Goal: Task Accomplishment & Management: Complete application form

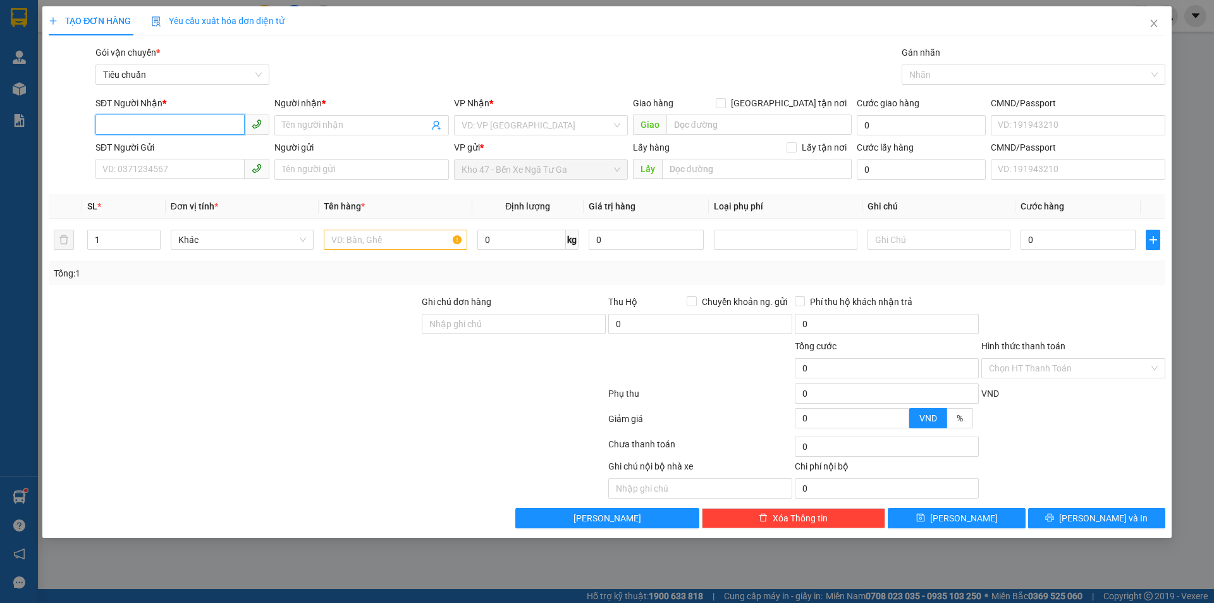
click at [232, 125] on input "SĐT Người Nhận *" at bounding box center [170, 124] width 149 height 20
click at [219, 154] on div "0961961568 - A LAI" at bounding box center [182, 151] width 159 height 14
type input "0961961568"
type input "A LAI"
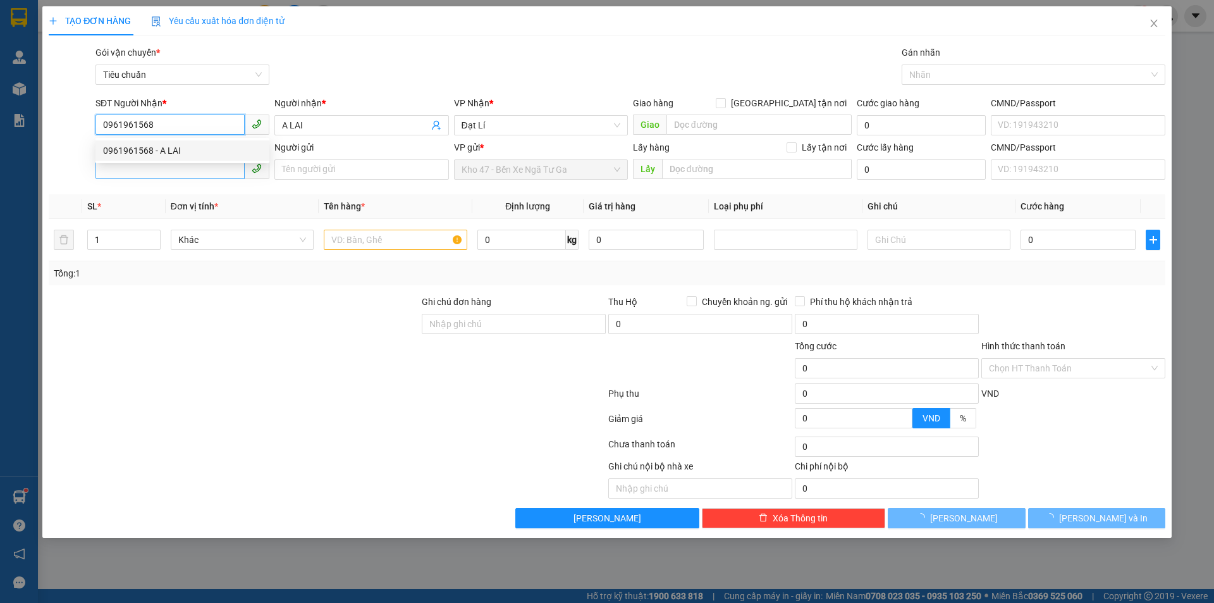
type input "0961961568"
type input "70.000"
click at [211, 170] on input "SĐT Người Gửi" at bounding box center [170, 169] width 149 height 20
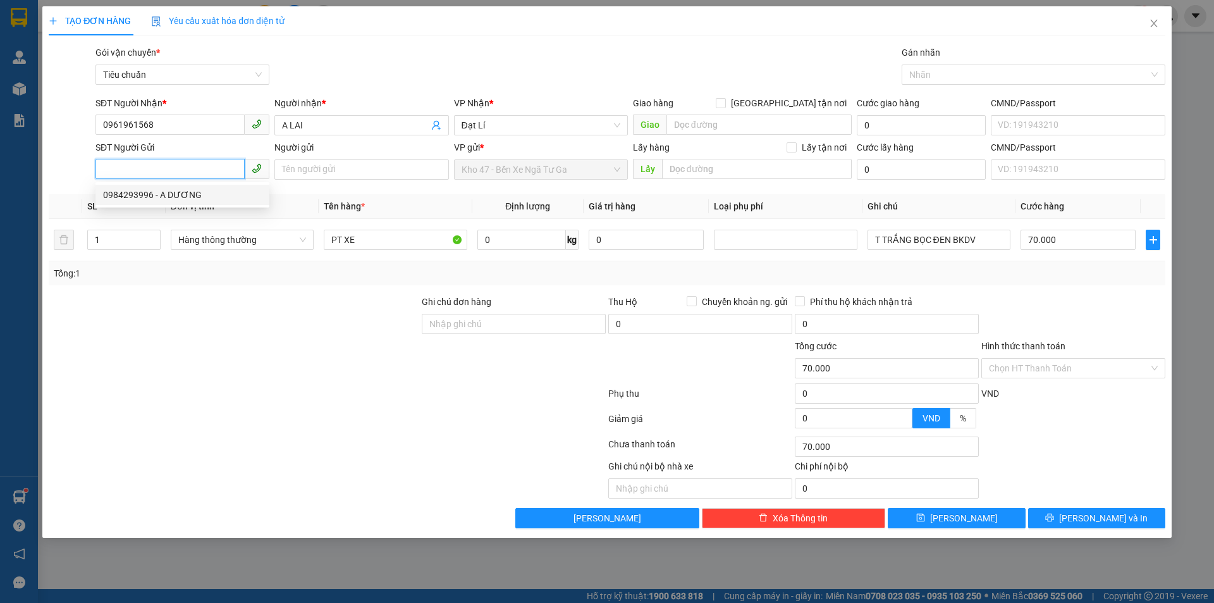
click at [211, 196] on div "0984293996 - A DƯƠNG" at bounding box center [182, 195] width 159 height 14
type input "0984293996"
type input "A DƯƠNG"
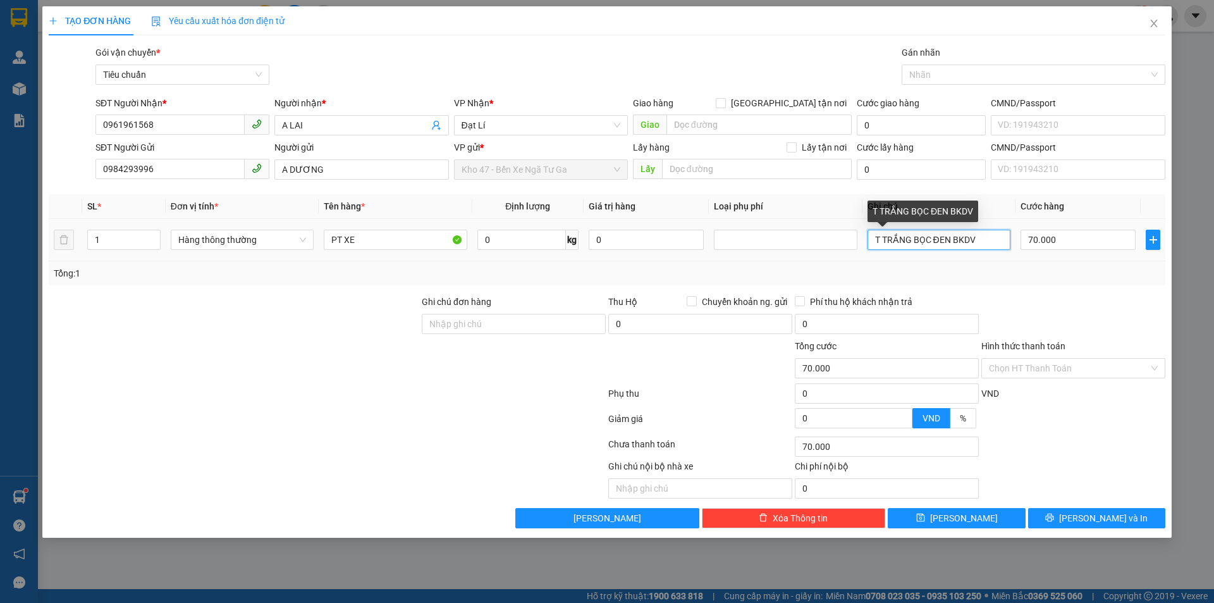
drag, startPoint x: 886, startPoint y: 239, endPoint x: 990, endPoint y: 230, distance: 105.4
click at [990, 239] on input "T TRẮNG BỌC ĐEN BKDV" at bounding box center [939, 240] width 143 height 20
type input "T CHỮ ĐỎ"
click at [514, 239] on input "0" at bounding box center [522, 240] width 89 height 20
type input "18"
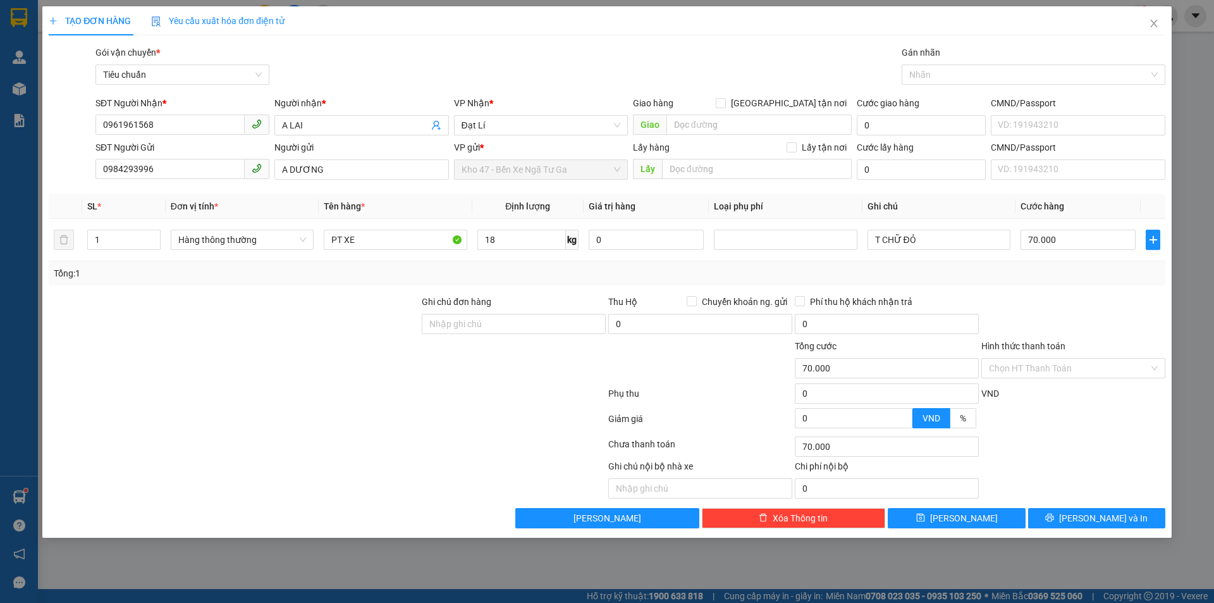
click at [514, 276] on div "Tổng: 1" at bounding box center [607, 273] width 1107 height 14
type input "55.000"
click at [1068, 240] on input "55.000" at bounding box center [1078, 240] width 115 height 20
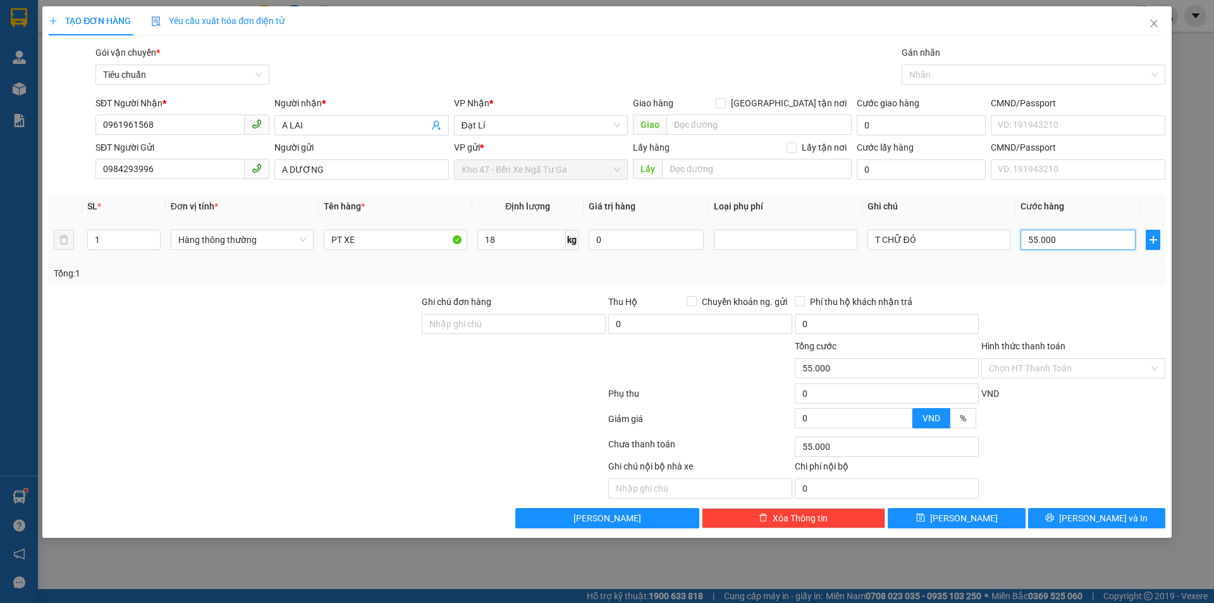
type input "6"
type input "60"
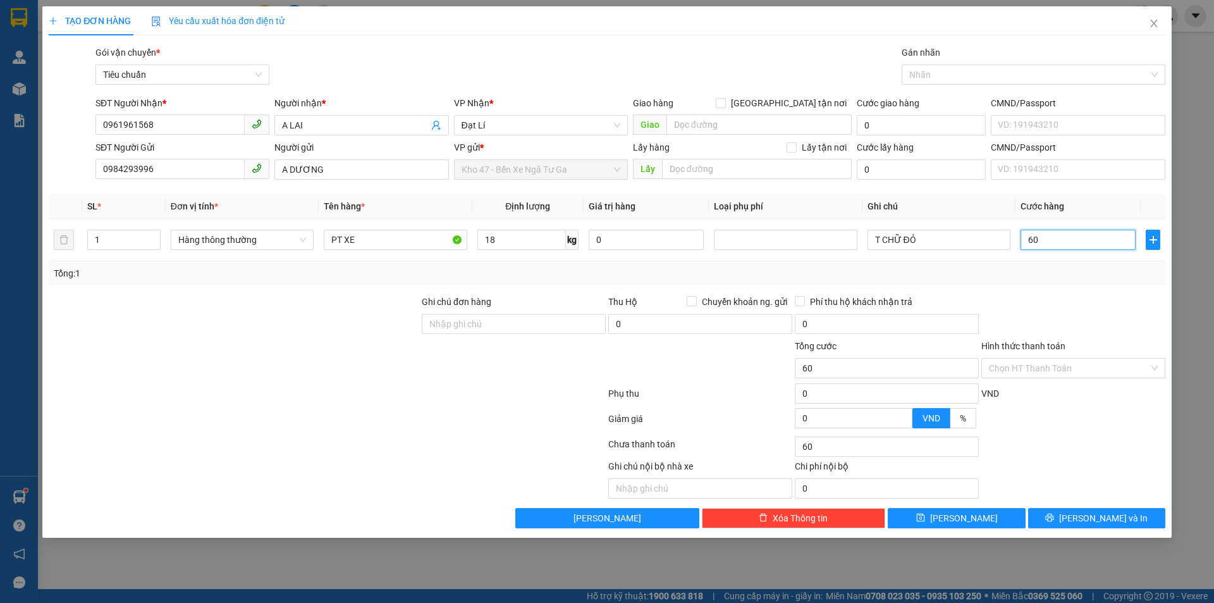
type input "60"
type input "60.000"
click at [1054, 285] on div "Transit Pickup Surcharge Ids Transit Deliver Surcharge Ids Transit Deliver Surc…" at bounding box center [607, 287] width 1117 height 483
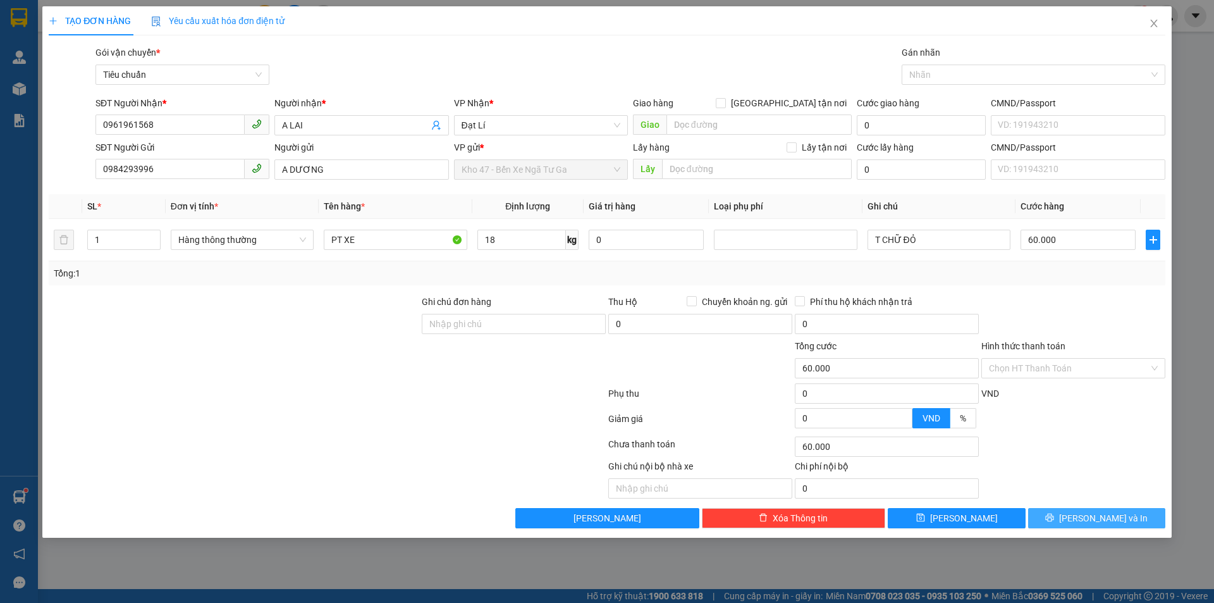
click at [1065, 520] on button "[PERSON_NAME] và In" at bounding box center [1096, 518] width 137 height 20
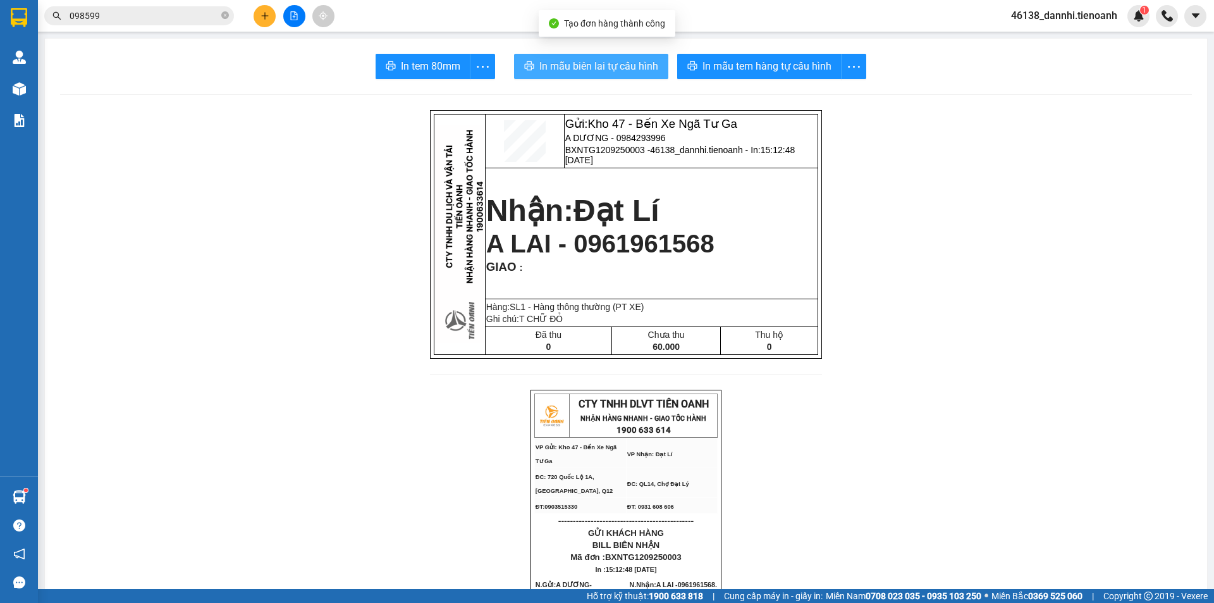
click at [626, 68] on span "In mẫu biên lai tự cấu hình" at bounding box center [599, 66] width 119 height 16
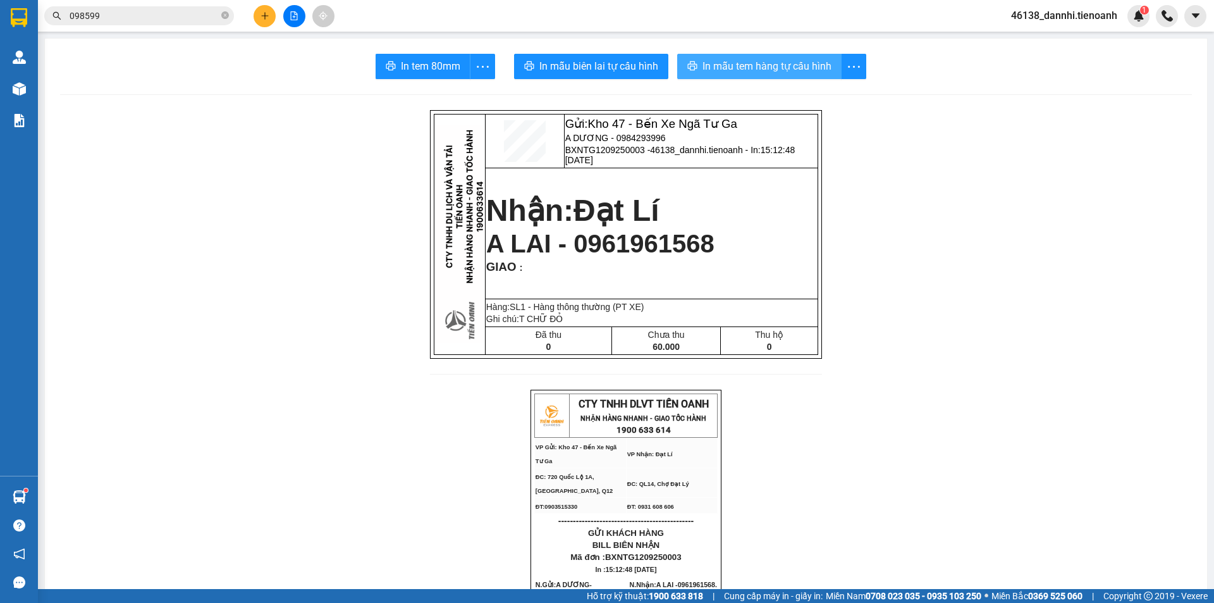
click at [798, 71] on span "In mẫu tem hàng tự cấu hình" at bounding box center [767, 66] width 129 height 16
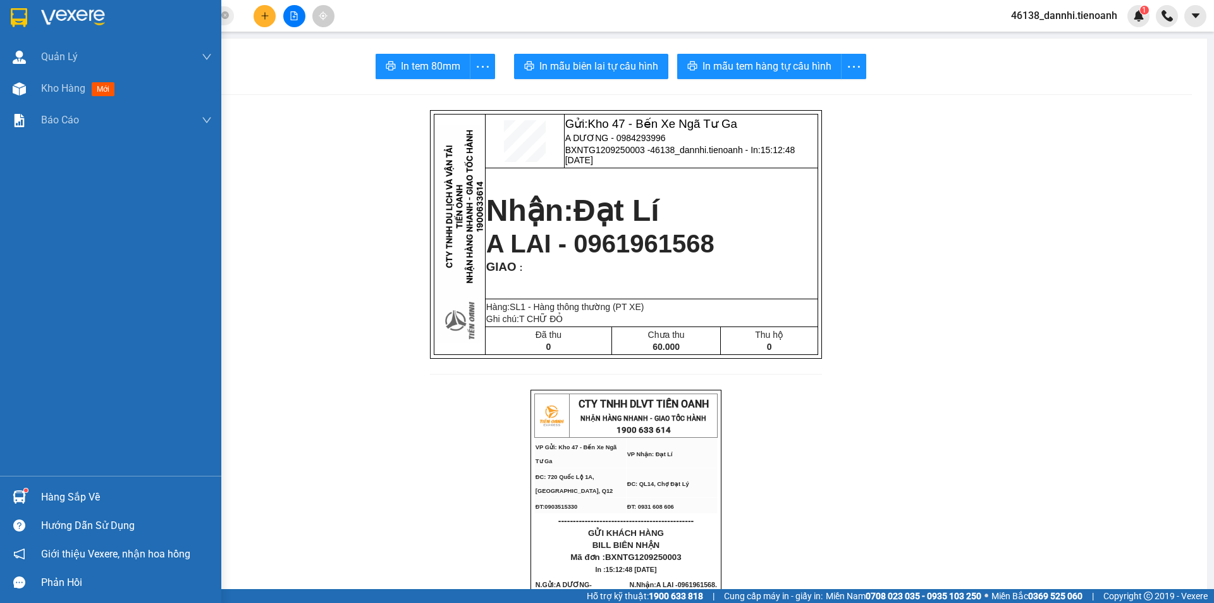
click at [15, 20] on img at bounding box center [19, 17] width 16 height 19
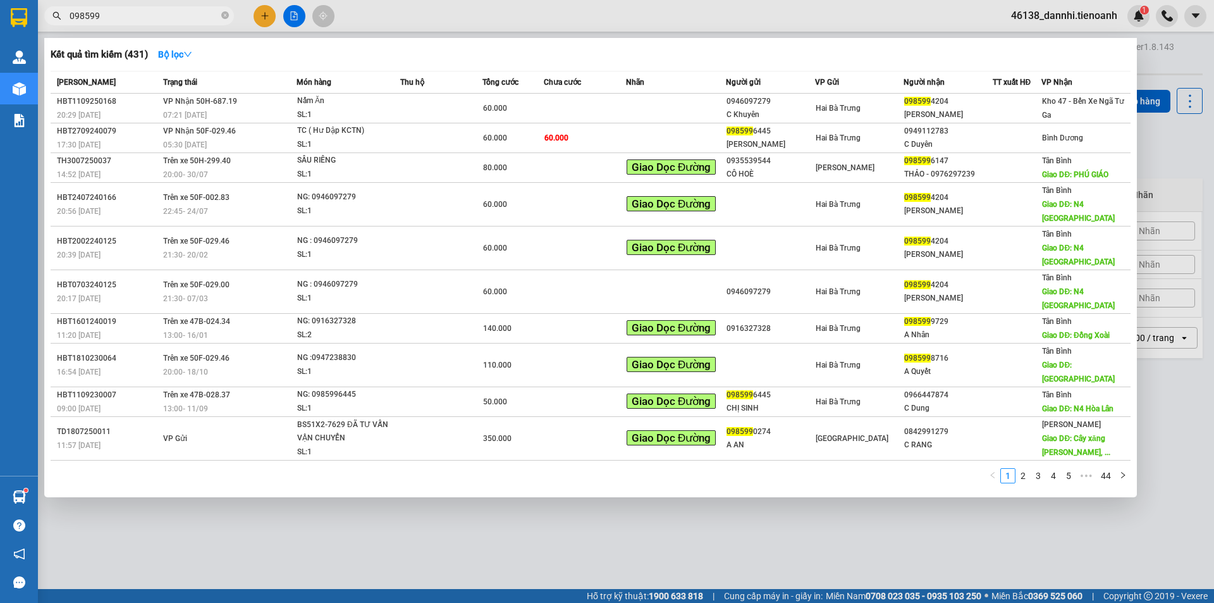
click at [163, 15] on input "098599" at bounding box center [144, 16] width 149 height 14
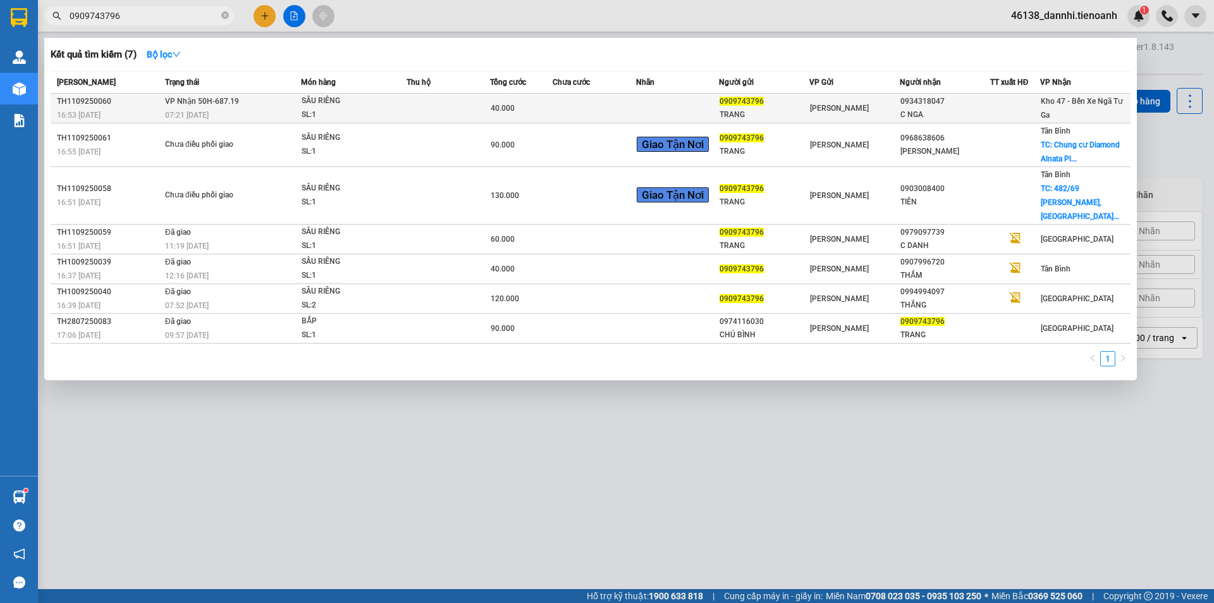
type input "0909743796"
click at [242, 102] on td "VP Nhận 50H-687.19 07:21 [DATE]" at bounding box center [231, 109] width 139 height 30
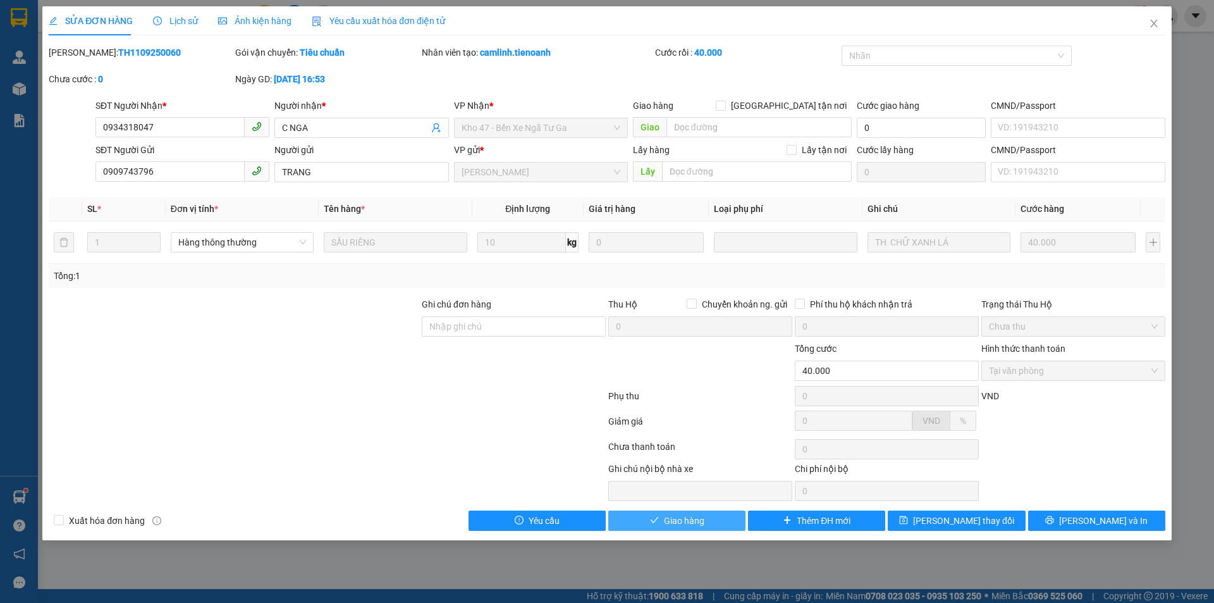
click at [676, 522] on span "Giao hàng" at bounding box center [684, 521] width 40 height 14
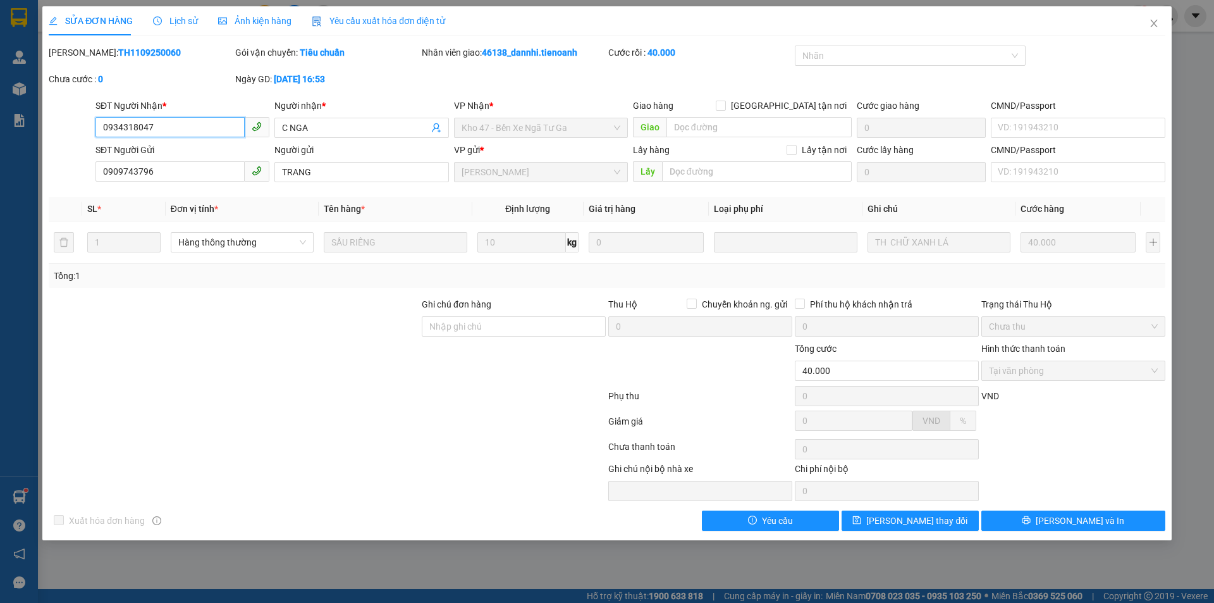
click at [139, 127] on input "0934318047" at bounding box center [170, 127] width 149 height 20
click at [152, 128] on input "0934318047" at bounding box center [170, 127] width 149 height 20
click at [174, 126] on input "0934318047" at bounding box center [170, 127] width 149 height 20
type input "0934318407"
click at [930, 524] on span "[PERSON_NAME] thay đổi" at bounding box center [917, 521] width 101 height 14
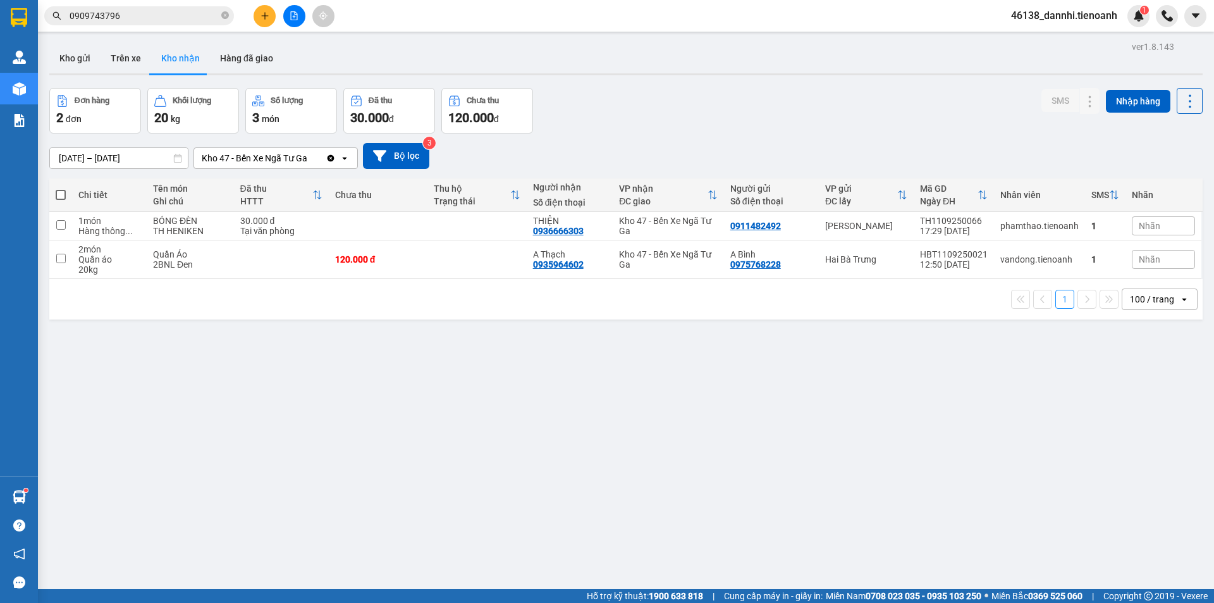
click at [175, 13] on input "0909743796" at bounding box center [144, 16] width 149 height 14
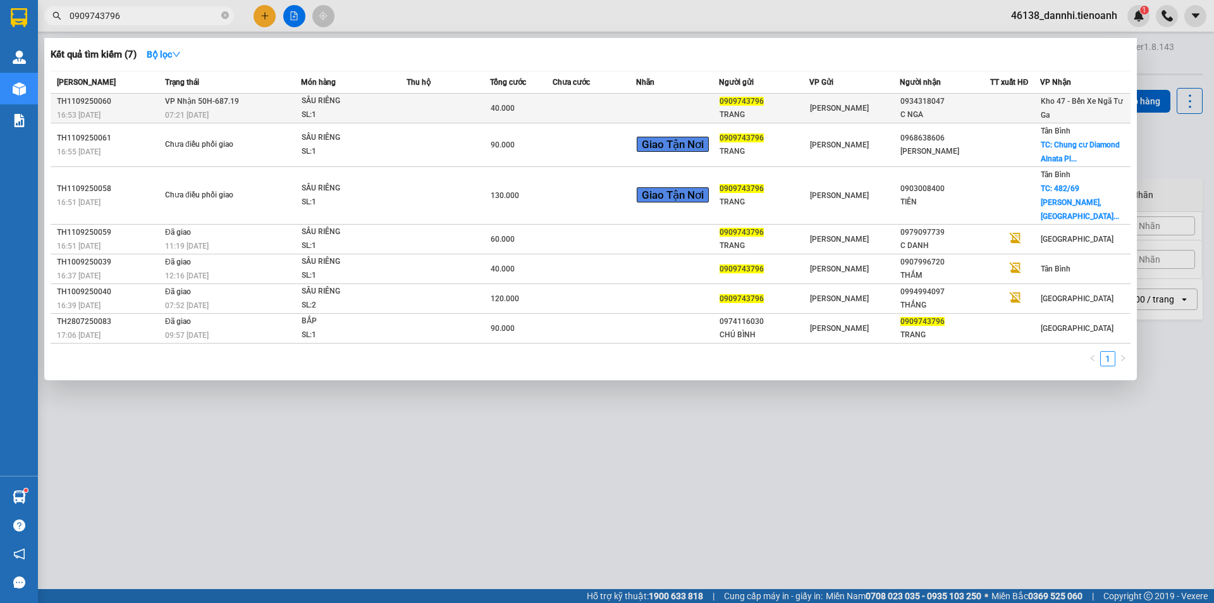
click at [567, 108] on td at bounding box center [594, 109] width 83 height 30
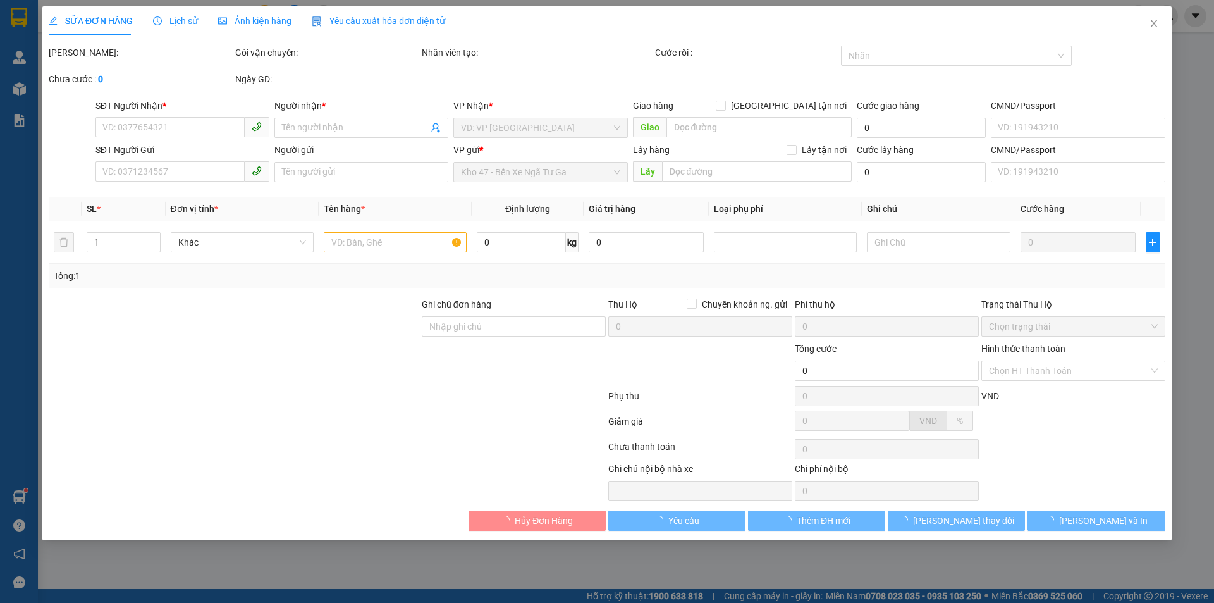
type input "0934318407"
type input "C NGA"
type input "0909743796"
type input "TRANG"
type input "40.000"
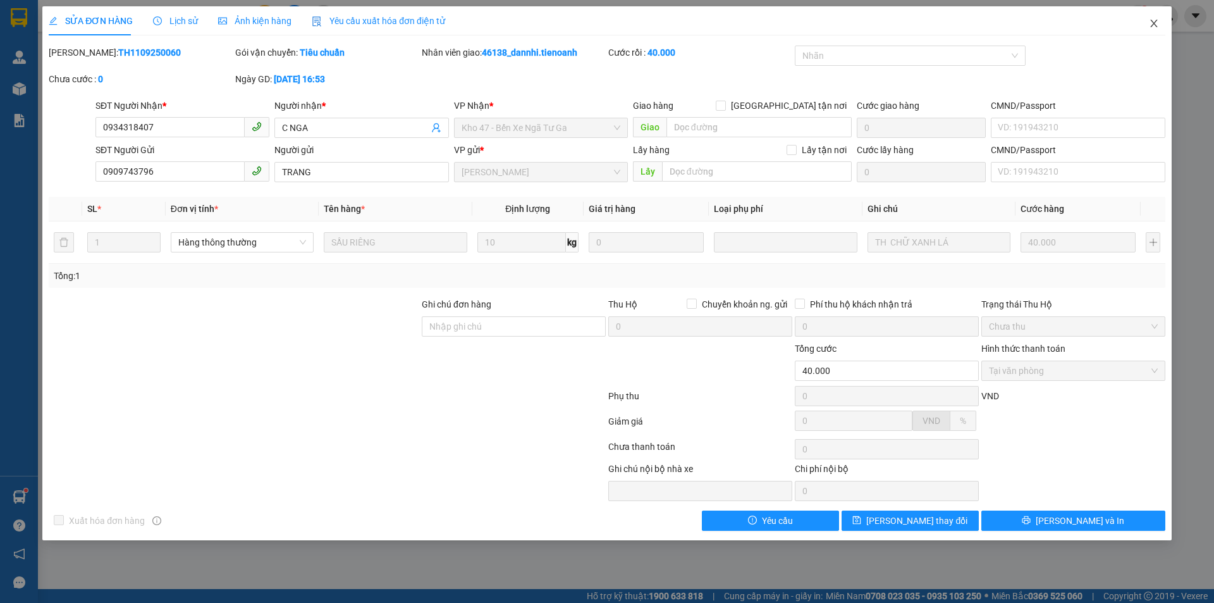
click at [1156, 22] on icon "close" at bounding box center [1154, 23] width 10 height 10
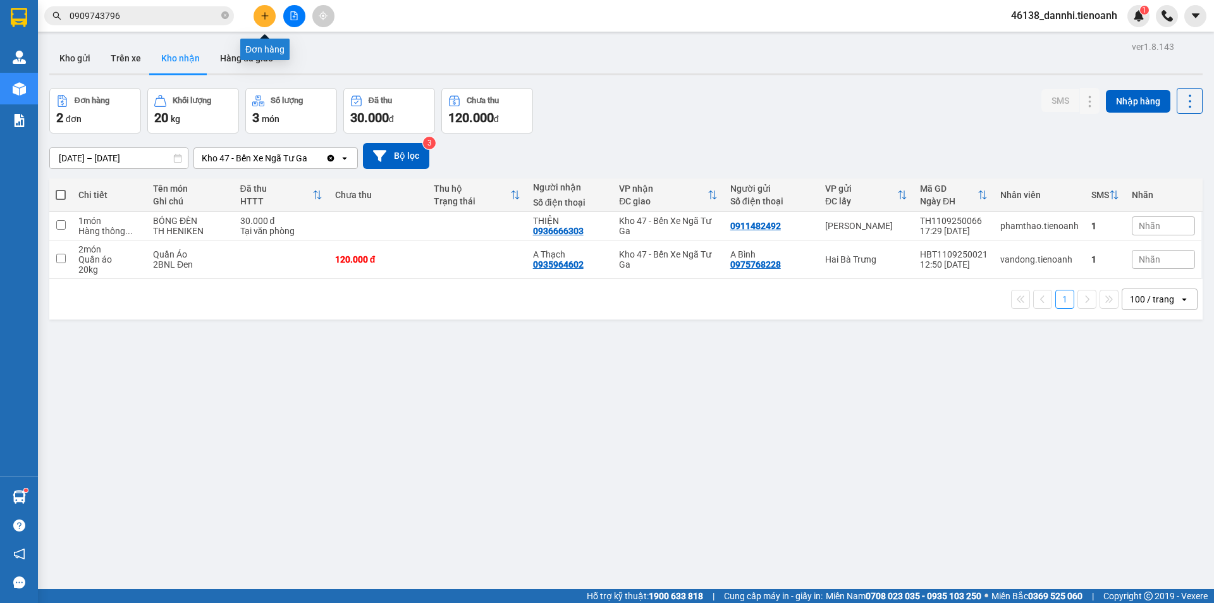
click at [261, 16] on icon "plus" at bounding box center [265, 15] width 9 height 9
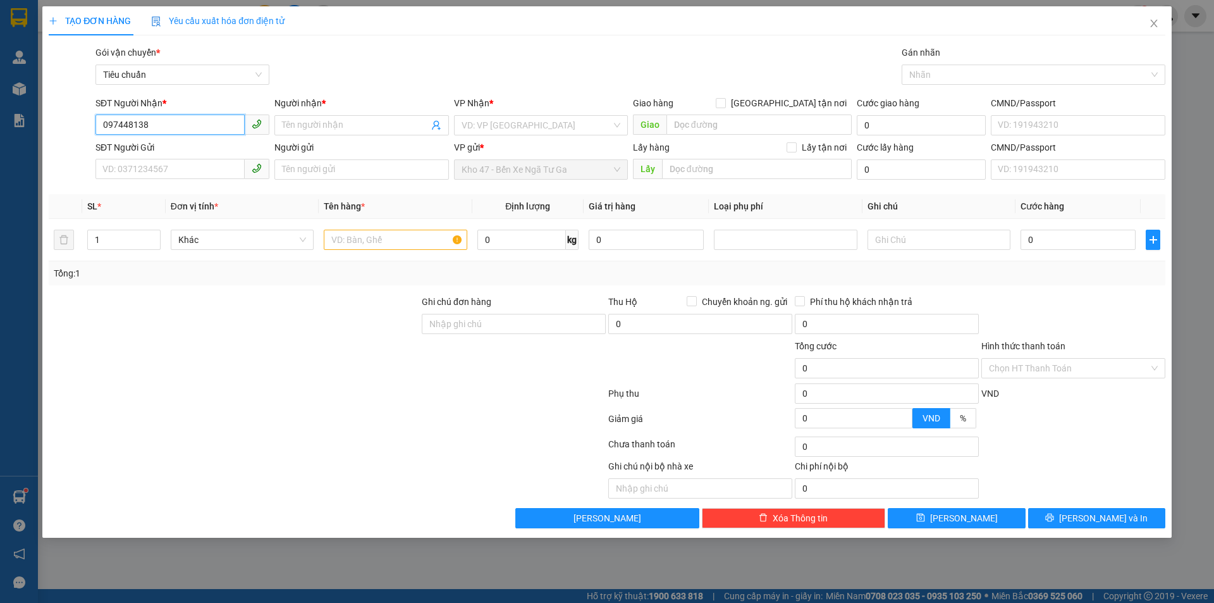
type input "0974481388"
click at [204, 149] on div "0974481388 - A TUYÊN" at bounding box center [182, 151] width 159 height 14
type input "A TUYÊN"
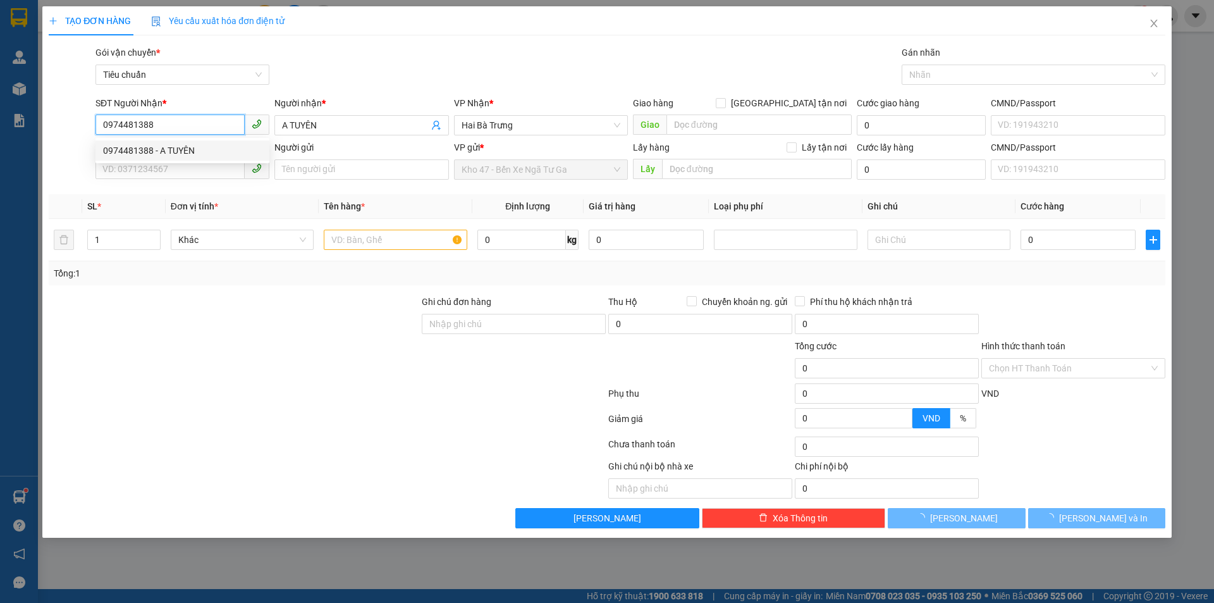
type input "30.000"
type input "0974481388"
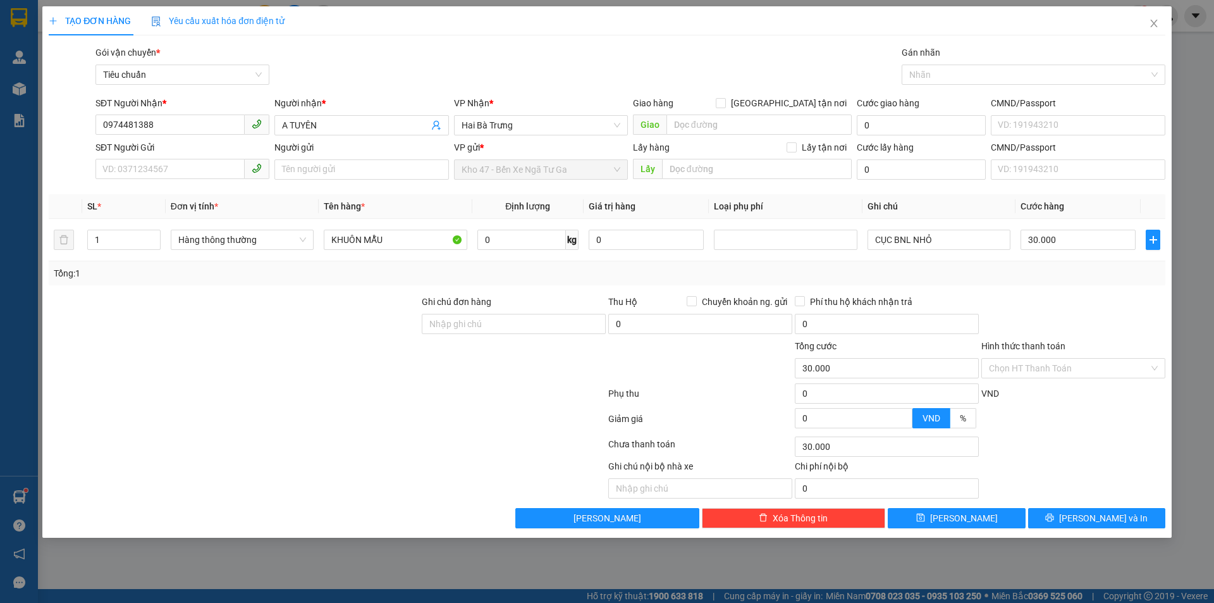
click at [197, 185] on div "Transit Pickup Surcharge Ids Transit Deliver Surcharge Ids Transit Deliver Surc…" at bounding box center [607, 287] width 1117 height 483
click at [195, 170] on input "SĐT Người Gửi" at bounding box center [170, 169] width 149 height 20
click at [211, 171] on input "SĐT Người Gửi" at bounding box center [170, 169] width 149 height 20
click at [226, 167] on input "SĐT Người Gửi" at bounding box center [170, 169] width 149 height 20
type input "0382494223"
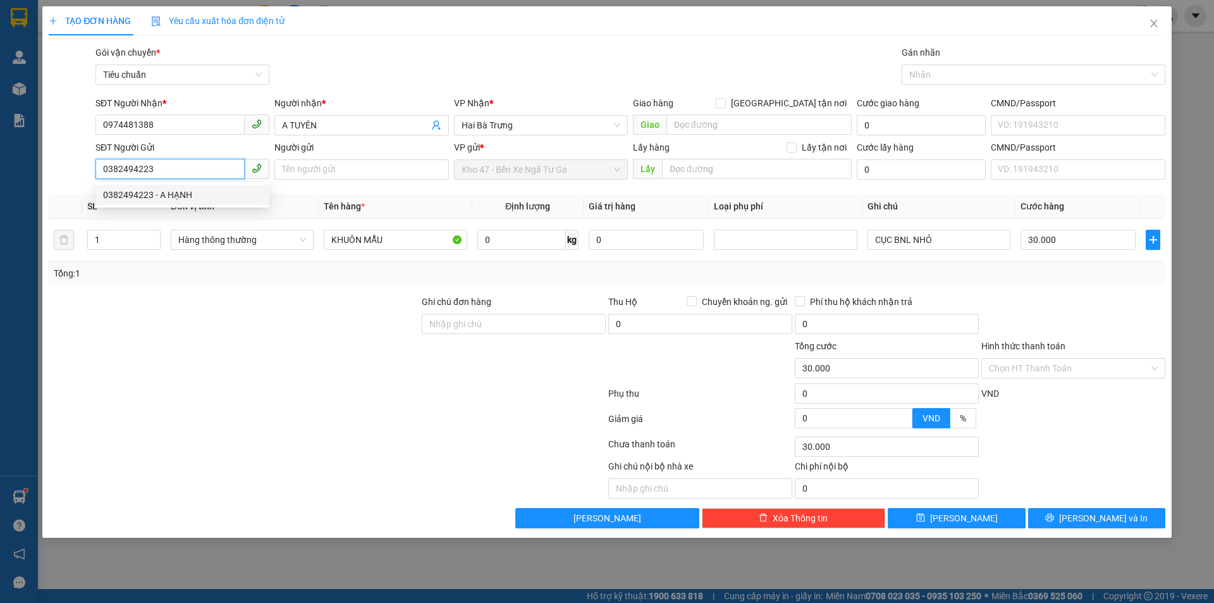
click at [239, 194] on div "0382494223 - A HẠNH" at bounding box center [182, 195] width 159 height 14
type input "A HẠNH"
type input "0382494223"
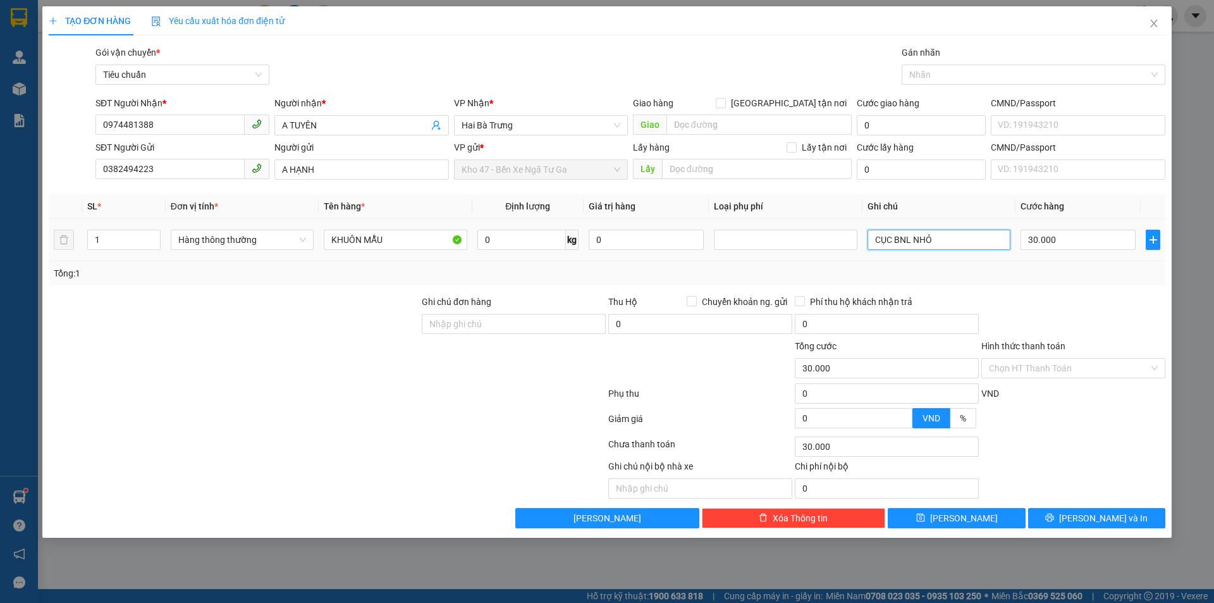
click at [958, 233] on input "CỤC BNL NHỎ" at bounding box center [939, 240] width 143 height 20
type input "PBI TO"
click at [1116, 530] on div "TẠO ĐƠN HÀNG Yêu cầu xuất hóa đơn điện tử Transit Pickup Surcharge Ids Transit …" at bounding box center [607, 271] width 1130 height 531
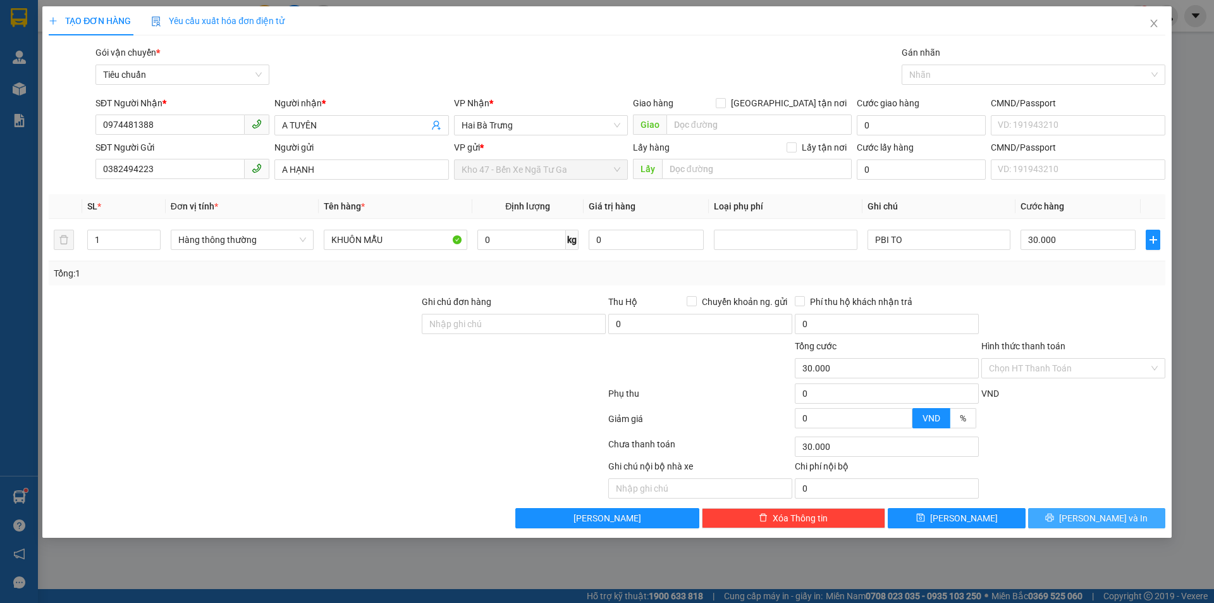
click at [1115, 519] on span "[PERSON_NAME] và In" at bounding box center [1103, 518] width 89 height 14
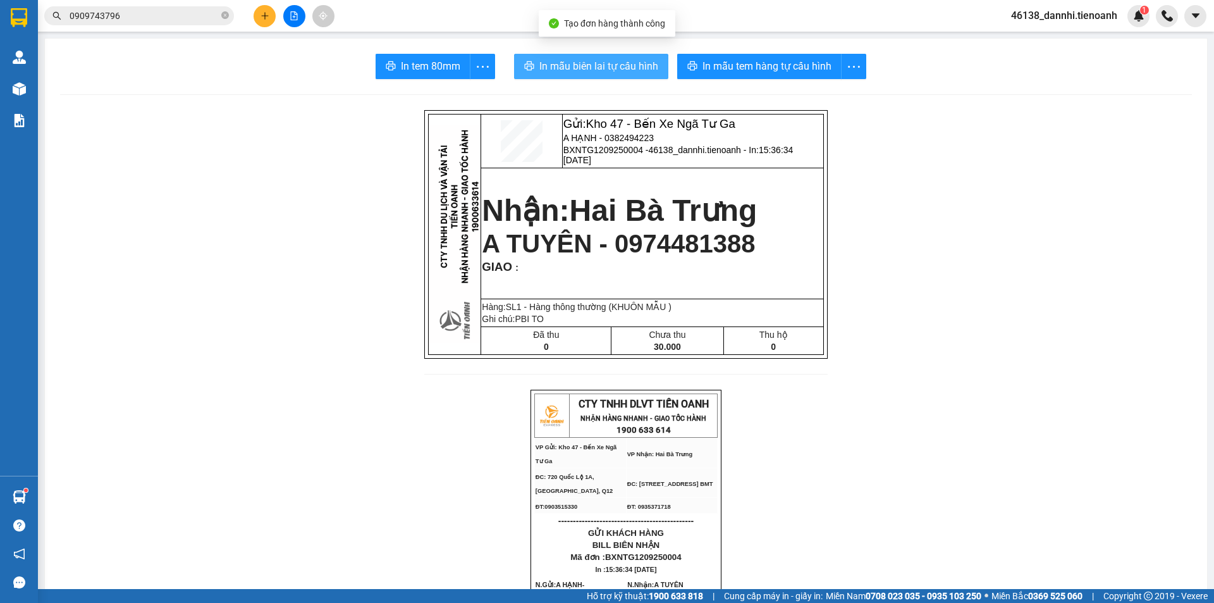
click at [599, 61] on span "In mẫu biên lai tự cấu hình" at bounding box center [599, 66] width 119 height 16
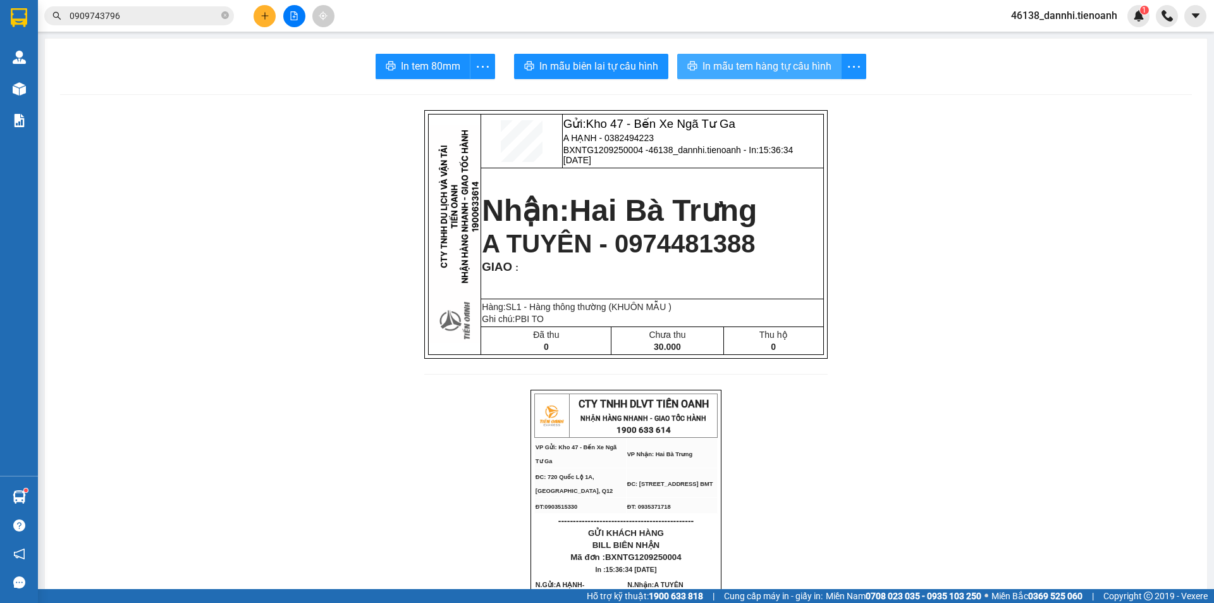
drag, startPoint x: 775, startPoint y: 51, endPoint x: 769, endPoint y: 65, distance: 15.3
click at [769, 65] on span "In mẫu tem hàng tự cấu hình" at bounding box center [767, 66] width 129 height 16
